Goal: Information Seeking & Learning: Learn about a topic

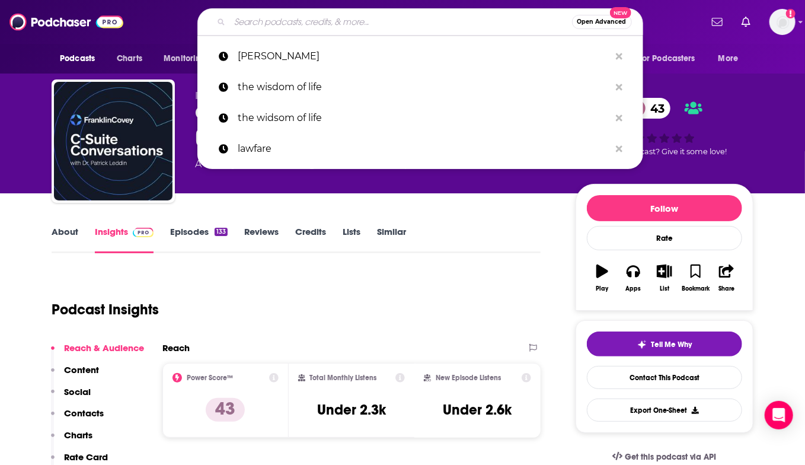
click at [289, 26] on input "Search podcasts, credits, & more..." at bounding box center [401, 21] width 342 height 19
paste input "[PERSON_NAME] Makes Money"
type input "[PERSON_NAME] Makes Money"
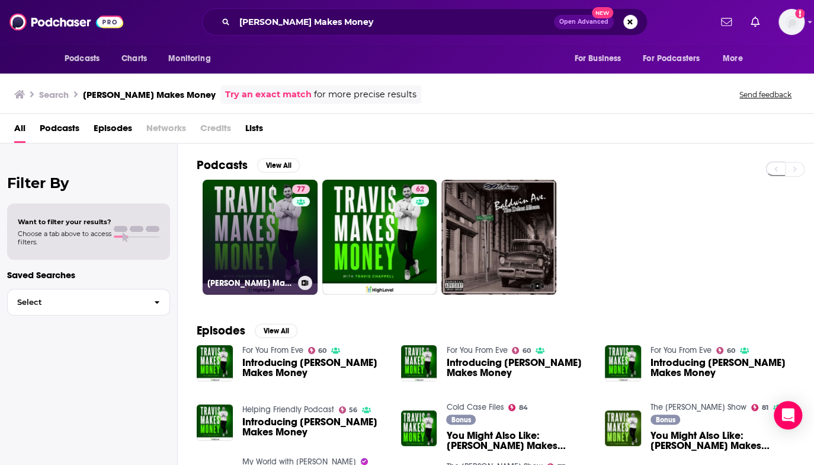
click at [265, 228] on link "77 [PERSON_NAME] Makes Money" at bounding box center [260, 237] width 115 height 115
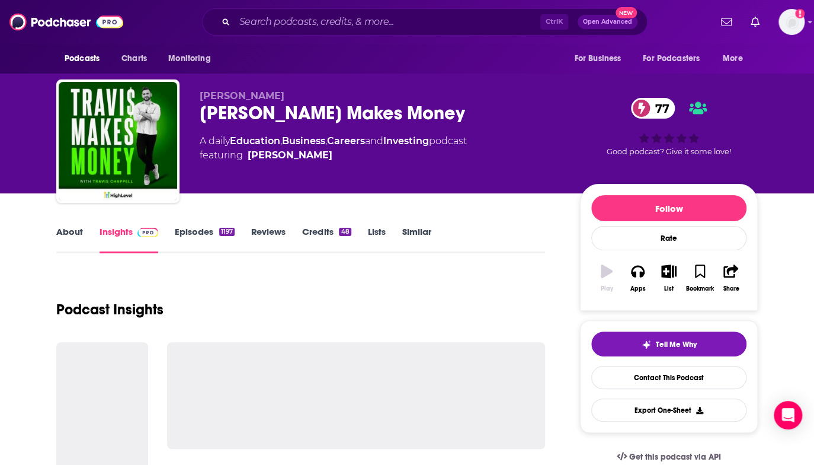
click at [265, 228] on link "Reviews" at bounding box center [268, 239] width 34 height 27
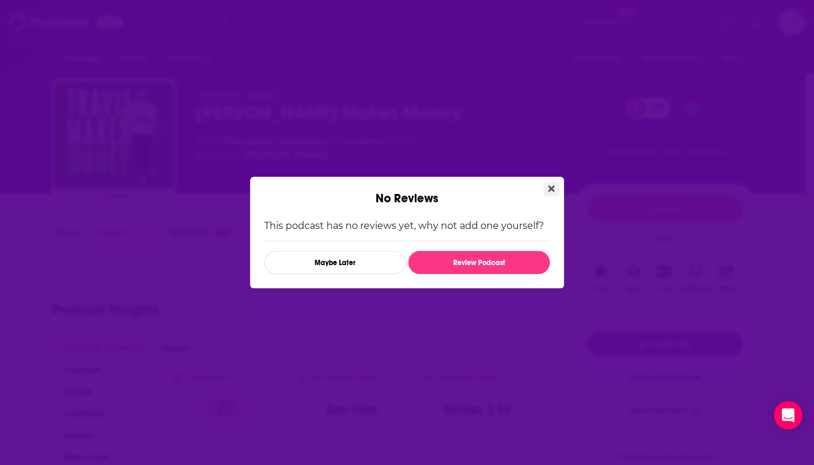
click at [549, 187] on icon "Close" at bounding box center [551, 188] width 7 height 7
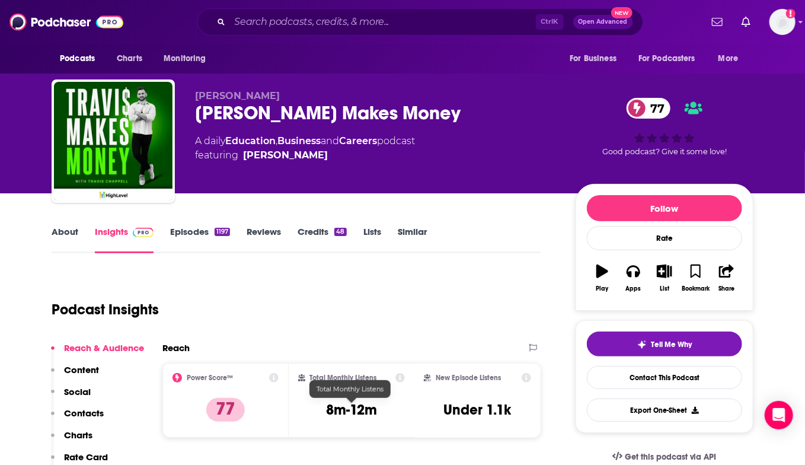
click at [333, 407] on h3 "8m-12m" at bounding box center [351, 410] width 51 height 18
drag, startPoint x: 333, startPoint y: 407, endPoint x: 355, endPoint y: 408, distance: 21.9
click at [355, 408] on h3 "8m-12m" at bounding box center [351, 410] width 51 height 18
copy h3 "8m-12m"
click at [422, 277] on div "Podcast Insights" at bounding box center [291, 302] width 479 height 60
